Goal: Information Seeking & Learning: Learn about a topic

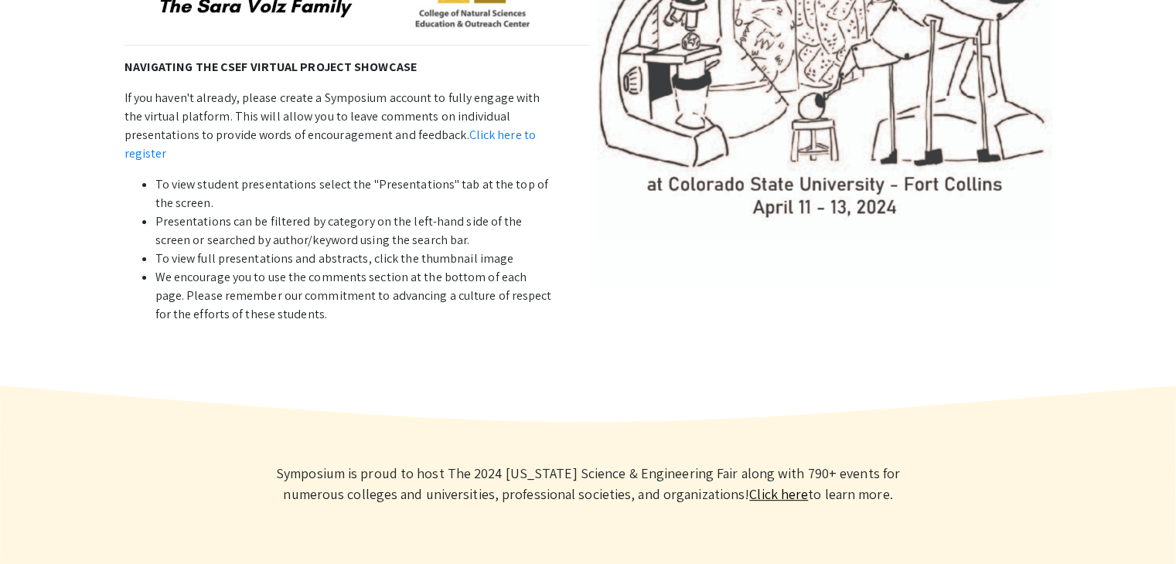
scroll to position [502, 0]
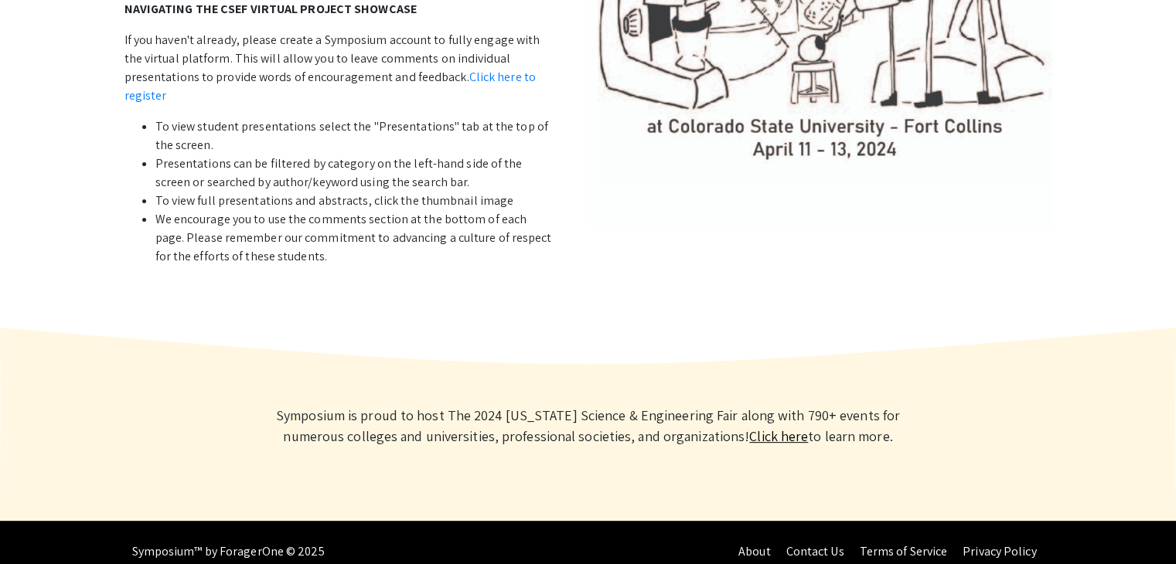
click at [754, 427] on link "Click here" at bounding box center [778, 436] width 59 height 18
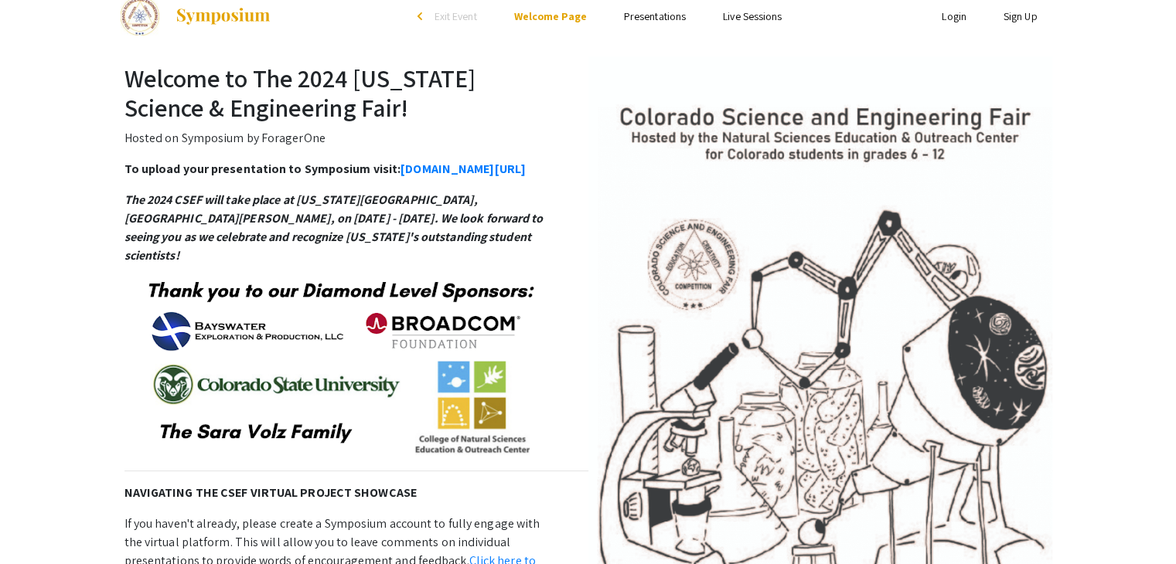
scroll to position [23, 0]
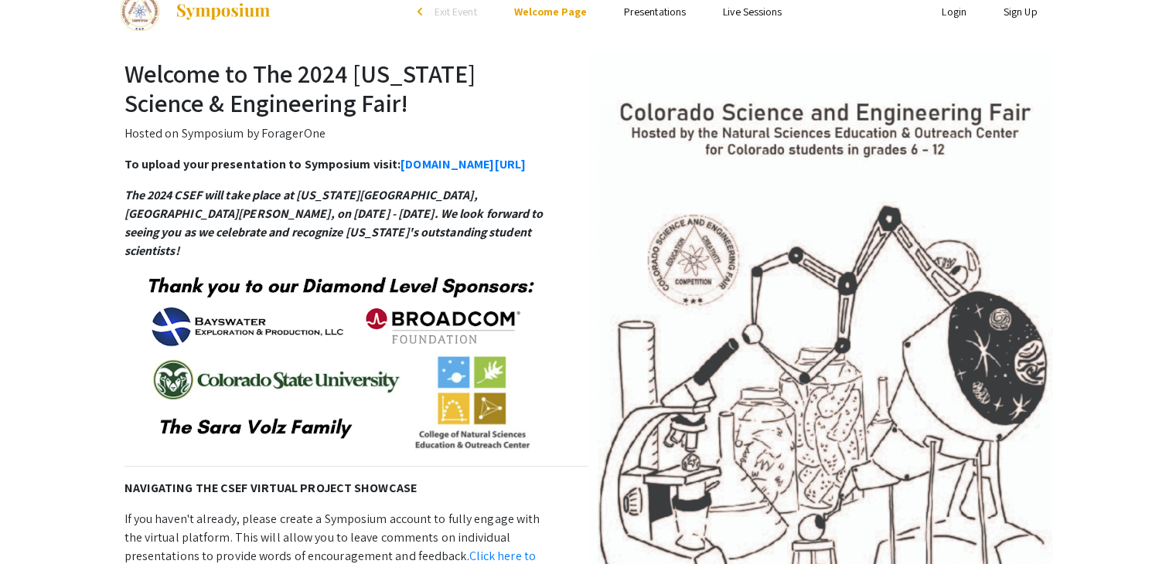
click at [668, 10] on link "Presentations" at bounding box center [655, 12] width 62 height 14
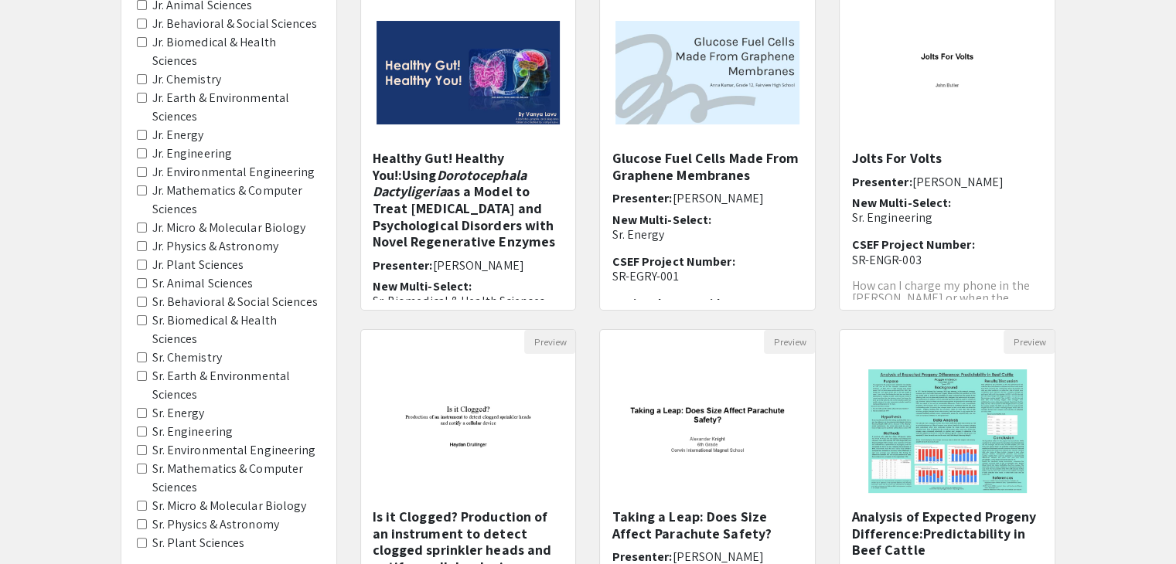
scroll to position [97, 0]
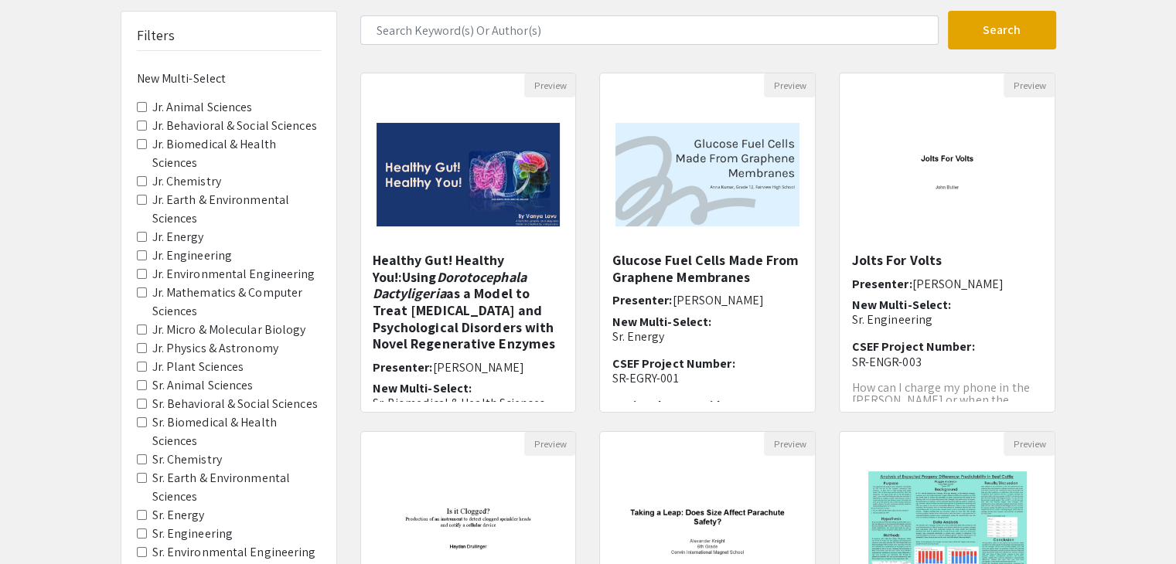
click at [141, 288] on Sciences "Jr. Mathematics & Computer Sciences" at bounding box center [142, 293] width 10 height 10
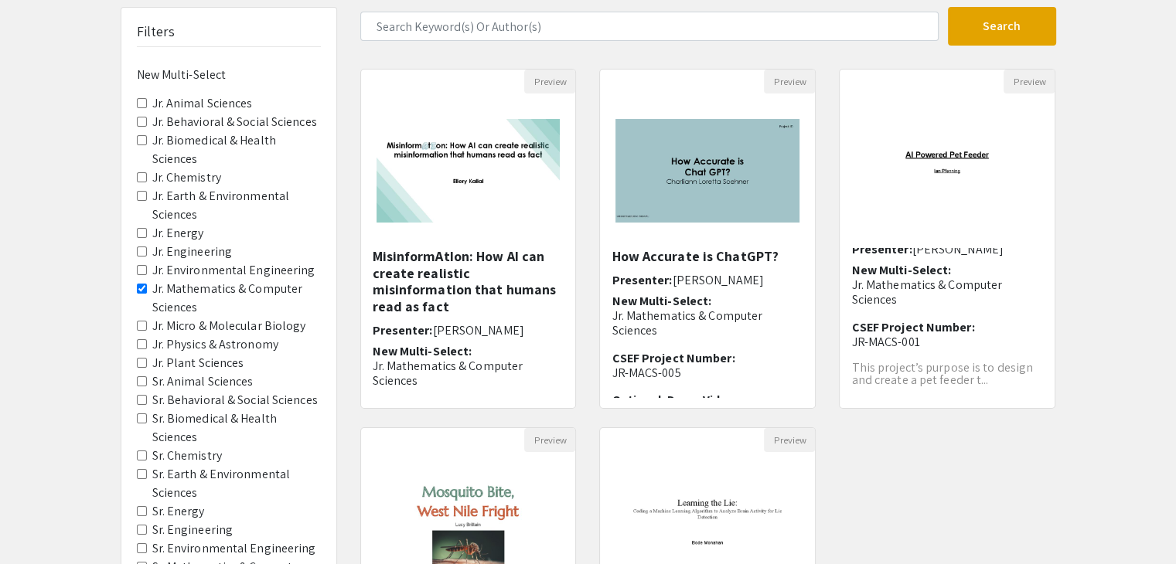
scroll to position [103, 0]
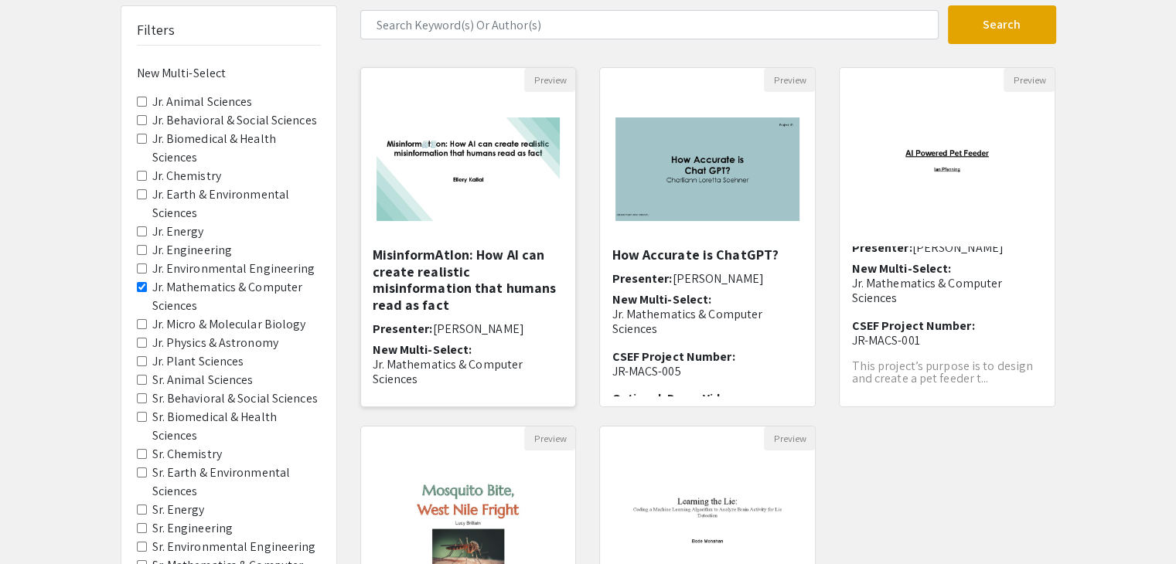
click at [439, 267] on h5 "MisinformAtIon: How AI can create realistic misinformation that humans read as …" at bounding box center [469, 280] width 192 height 66
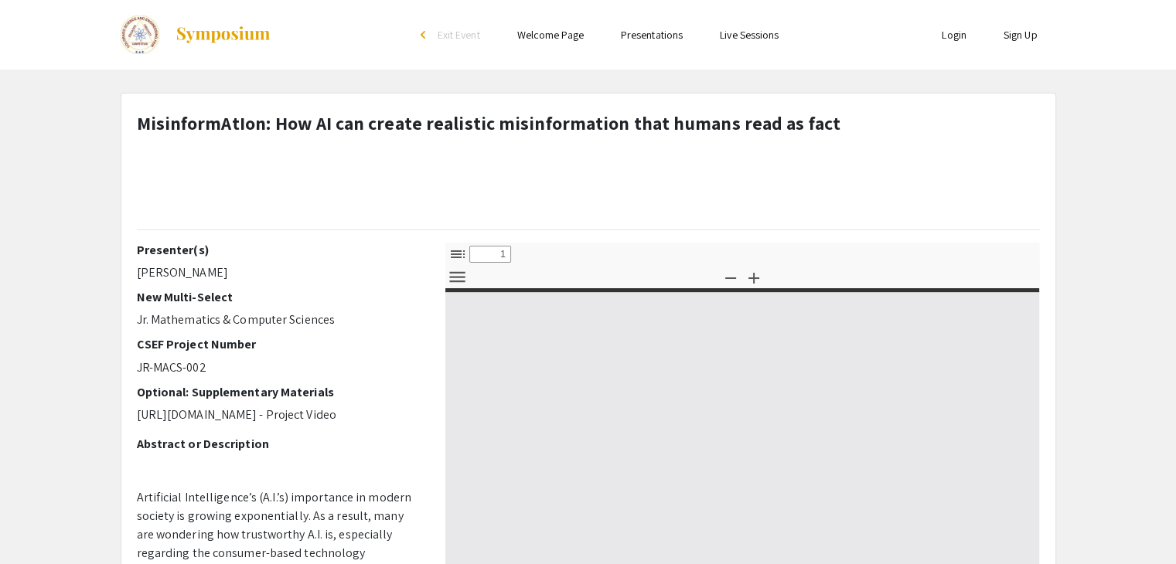
select select "custom"
type input "0"
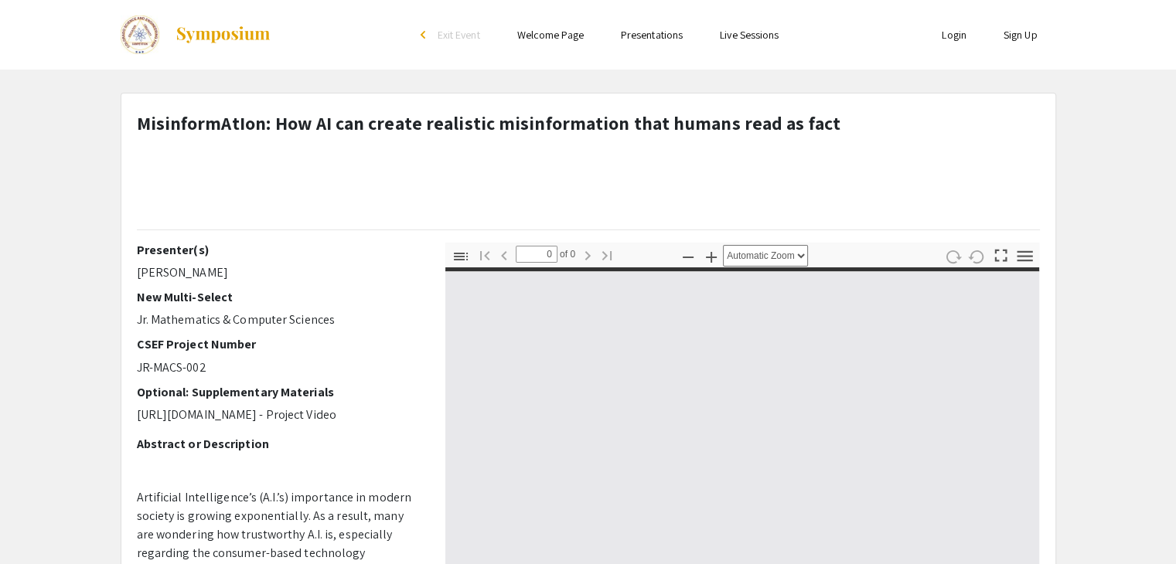
select select "custom"
type input "1"
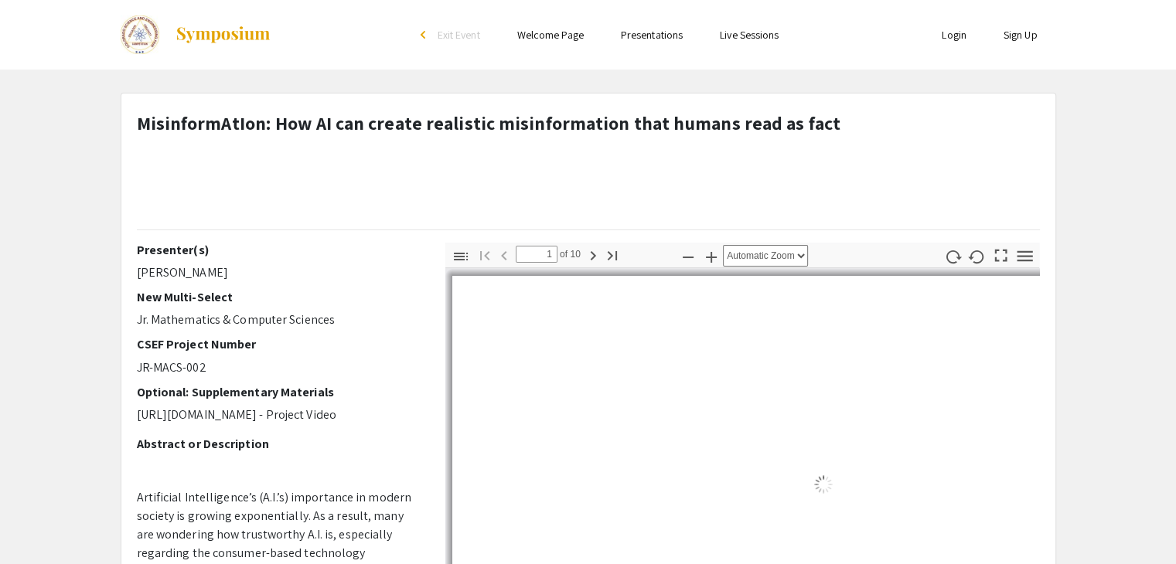
select select "auto"
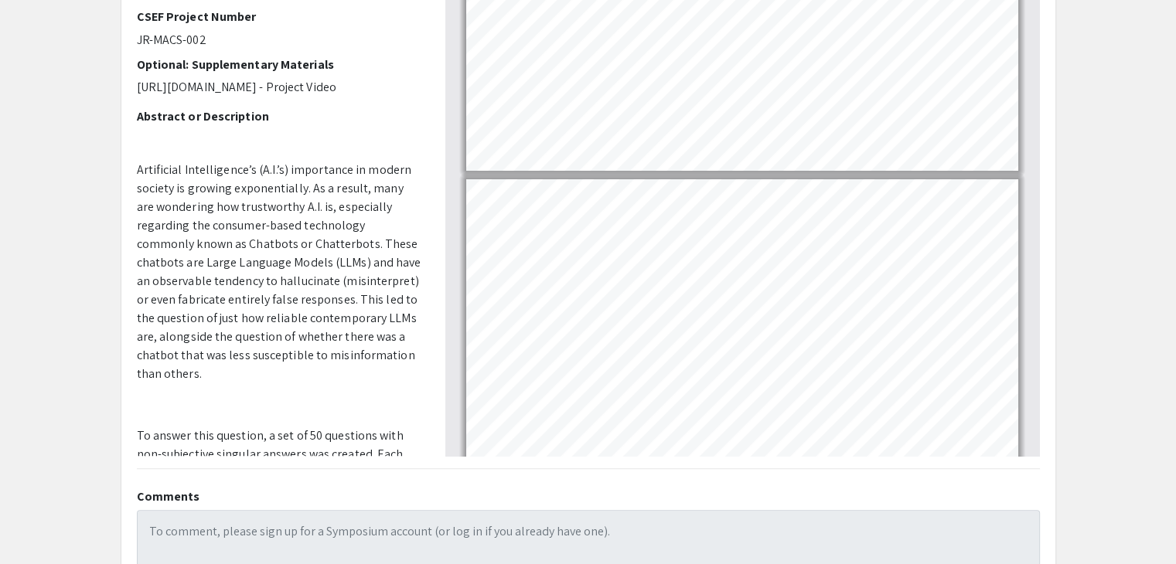
type input "1"
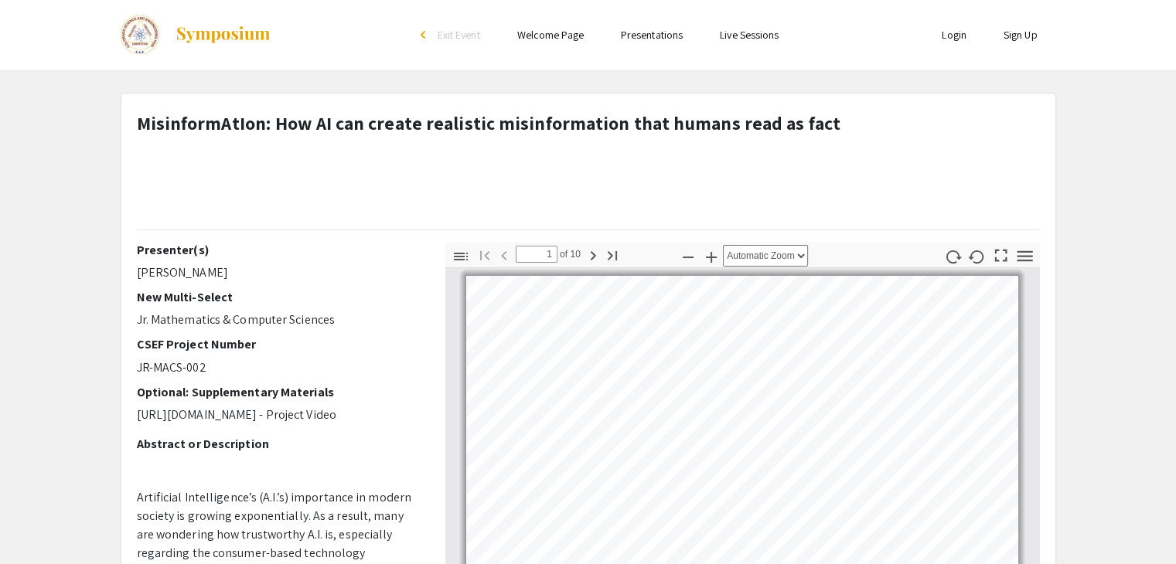
click at [564, 39] on link "Welcome Page" at bounding box center [550, 35] width 66 height 14
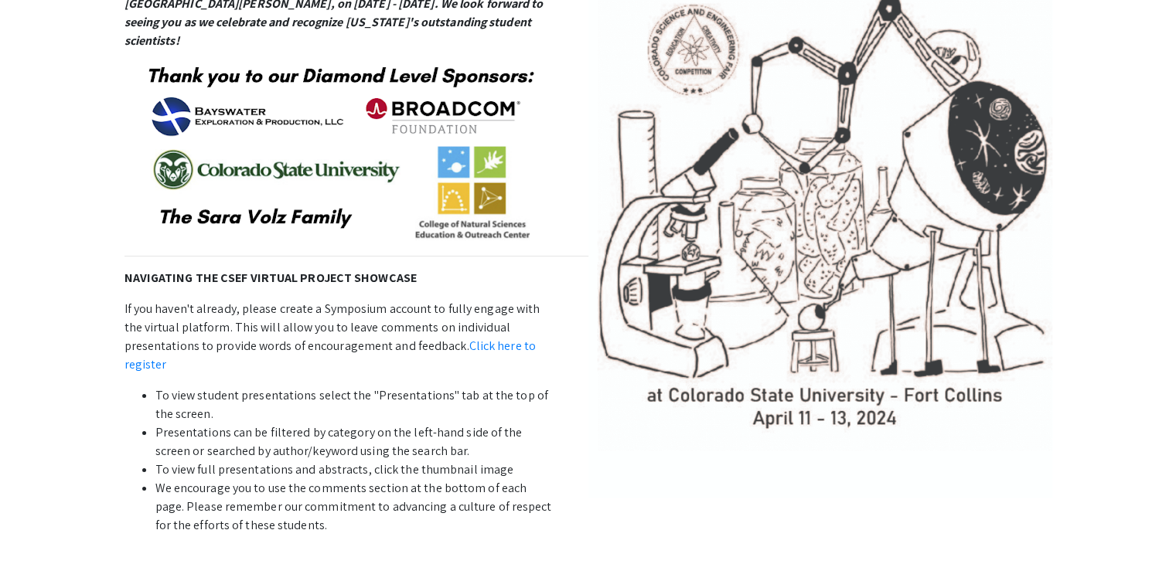
scroll to position [233, 0]
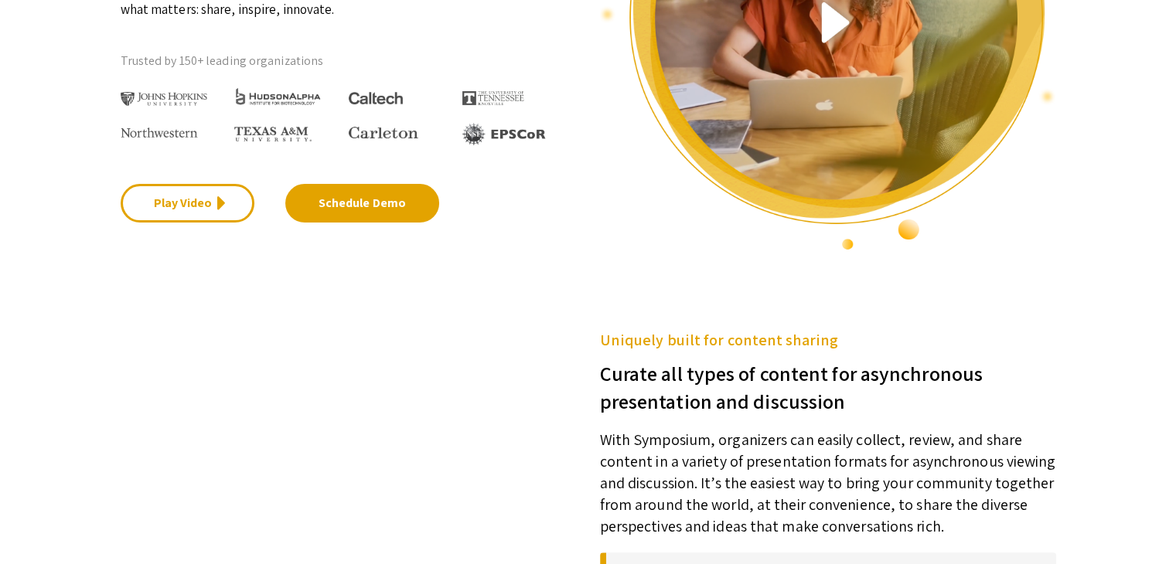
scroll to position [70, 0]
